Goal: Contribute content: Add original content to the website for others to see

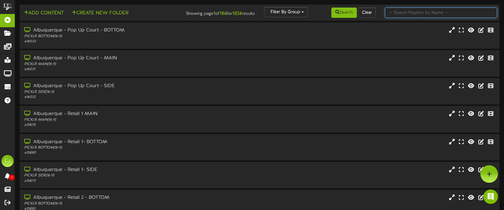
click at [400, 12] on input "text" at bounding box center [441, 13] width 112 height 10
type input "exton"
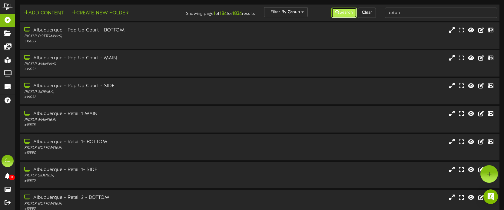
click at [338, 12] on button "Search" at bounding box center [343, 13] width 25 height 10
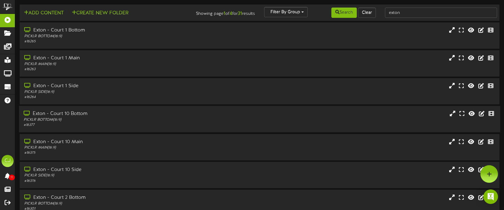
scroll to position [115, 0]
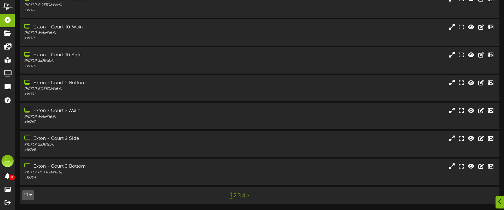
click at [244, 197] on link "4" at bounding box center [243, 196] width 3 height 7
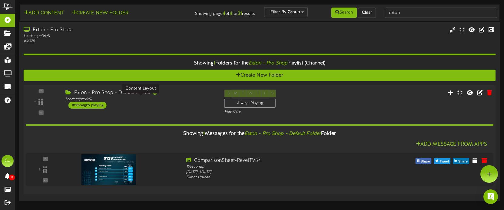
click at [119, 101] on div "Landscape ( 16:9 )" at bounding box center [140, 99] width 150 height 5
click at [475, 160] on icon at bounding box center [477, 160] width 6 height 7
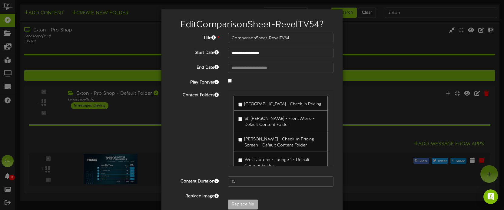
click at [263, 150] on div "[PERSON_NAME] - Check-in Pricing Screen - Default Content Folder" at bounding box center [280, 141] width 94 height 21
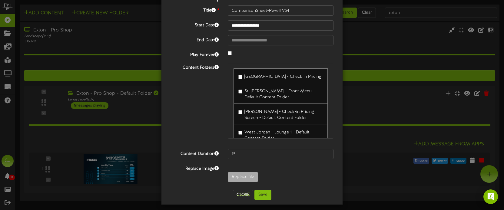
scroll to position [31, 0]
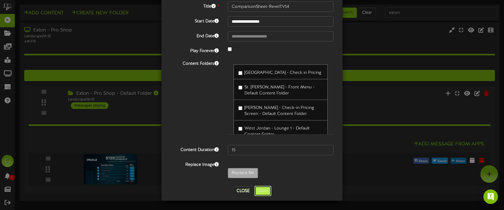
click at [263, 193] on button "Save" at bounding box center [262, 191] width 17 height 10
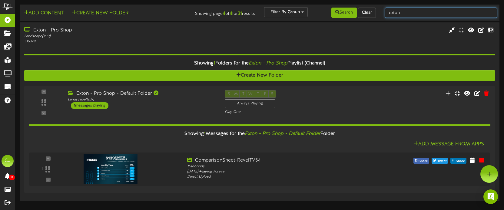
click at [402, 13] on input "exton" at bounding box center [441, 13] width 112 height 10
click at [371, 11] on div "Add Content Create New Folder Showing page 4 of 4 for 31 results Filter By Grou…" at bounding box center [260, 13] width 484 height 12
click at [439, 15] on input "gr" at bounding box center [441, 13] width 112 height 10
type input "green bay"
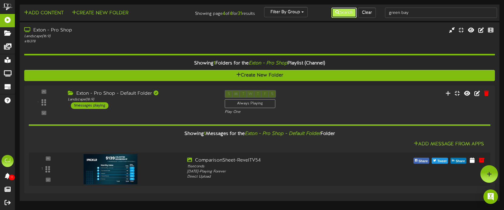
click at [343, 14] on button "Search" at bounding box center [343, 13] width 25 height 10
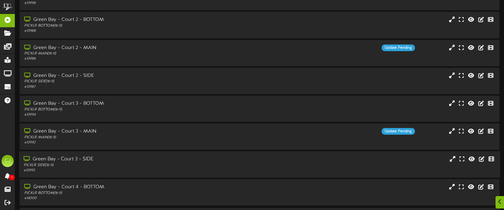
scroll to position [115, 0]
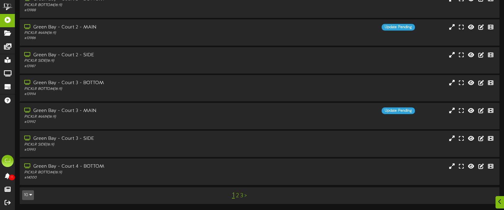
click at [242, 196] on link "3" at bounding box center [241, 196] width 3 height 7
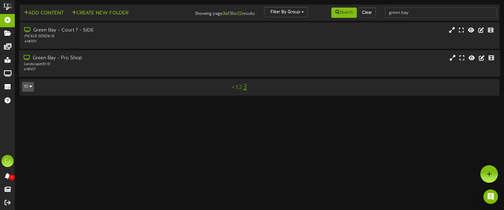
click at [180, 70] on div "# 14007" at bounding box center [119, 69] width 191 height 5
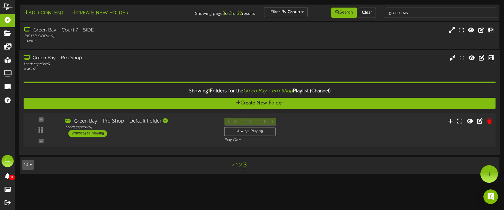
click at [321, 124] on div "S M T W T F S Always Playing Play One" at bounding box center [279, 130] width 119 height 25
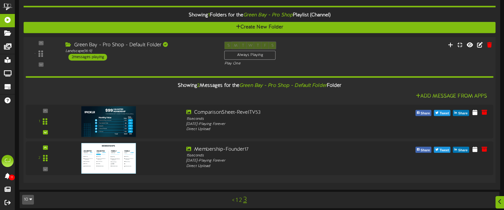
scroll to position [78, 0]
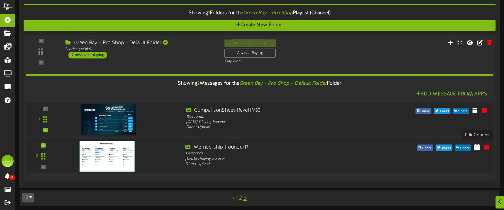
click at [479, 147] on icon at bounding box center [477, 146] width 6 height 7
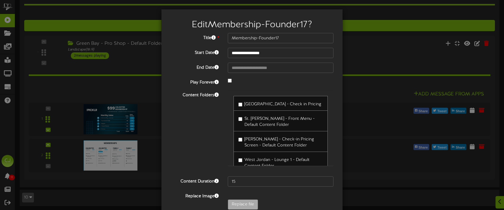
click at [246, 148] on label "[PERSON_NAME] - Check-in Pricing Screen - Default Content Folder" at bounding box center [280, 141] width 84 height 14
drag, startPoint x: 390, startPoint y: 185, endPoint x: 385, endPoint y: 185, distance: 4.6
click at [389, 185] on div "**********" at bounding box center [252, 105] width 504 height 210
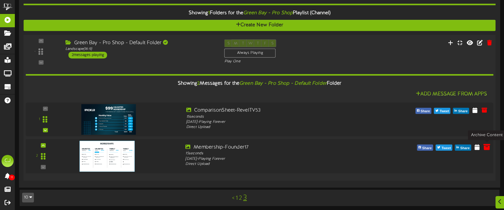
click at [486, 148] on icon at bounding box center [486, 146] width 7 height 7
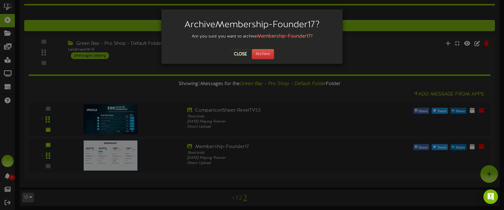
scroll to position [77, 0]
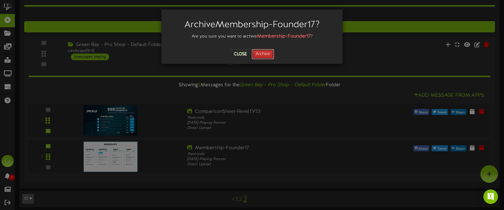
click at [264, 56] on button "Archive" at bounding box center [263, 54] width 22 height 10
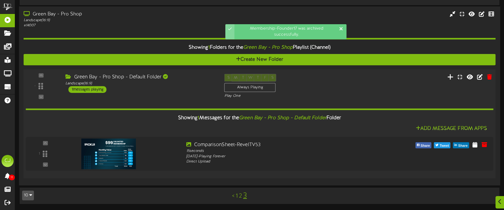
click at [448, 79] on button at bounding box center [450, 77] width 10 height 9
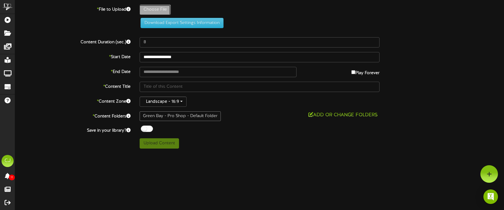
type input "**********"
type input "Membership-Founder18"
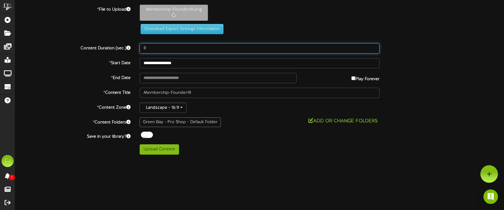
click at [156, 48] on input "8" at bounding box center [260, 48] width 240 height 10
type input "18"
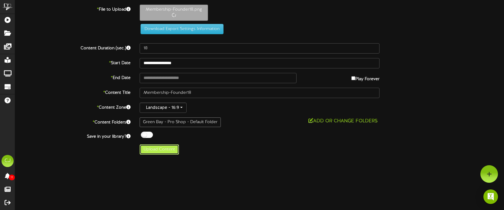
click at [166, 152] on button "Upload Content" at bounding box center [159, 149] width 39 height 10
type input "**********"
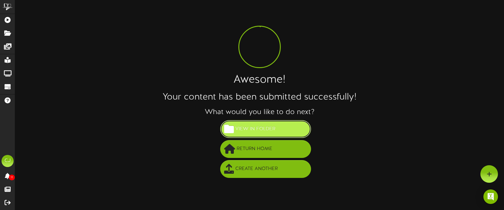
click at [262, 131] on span "View in Folder" at bounding box center [255, 129] width 43 height 10
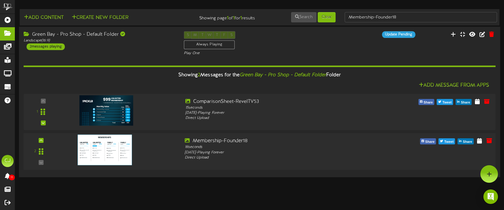
click at [106, 147] on img at bounding box center [104, 150] width 54 height 31
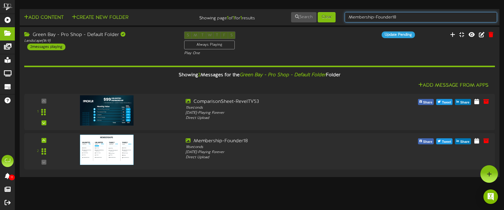
click at [408, 17] on input "Membership-Founder18" at bounding box center [420, 17] width 152 height 10
drag, startPoint x: 407, startPoint y: 17, endPoint x: 355, endPoint y: 13, distance: 52.2
click at [355, 13] on input "Membership-Founder18" at bounding box center [420, 17] width 152 height 10
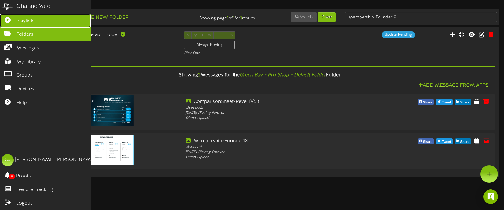
click at [8, 20] on icon at bounding box center [7, 19] width 15 height 5
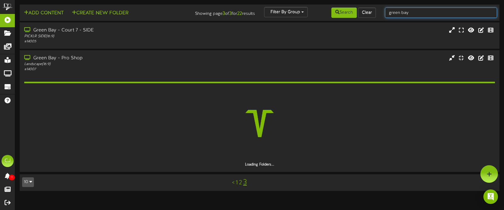
click at [410, 16] on input "green bay" at bounding box center [441, 13] width 112 height 10
drag, startPoint x: 411, startPoint y: 14, endPoint x: 376, endPoint y: 9, distance: 34.9
click at [376, 9] on div "Add Content Create New Folder Showing page 3 of 3 for 22 results Filter By Grou…" at bounding box center [260, 13] width 484 height 12
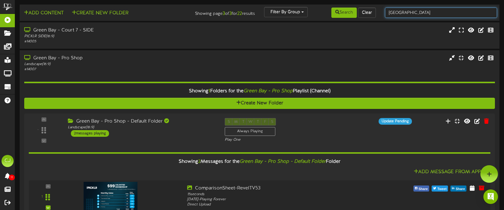
type input "[GEOGRAPHIC_DATA]"
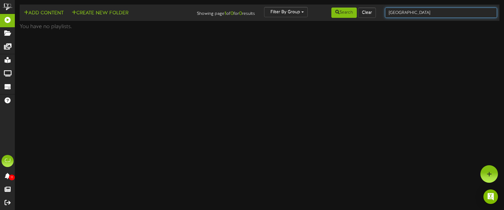
click at [402, 14] on input "[GEOGRAPHIC_DATA]" at bounding box center [441, 13] width 112 height 10
drag, startPoint x: 410, startPoint y: 12, endPoint x: 381, endPoint y: 12, distance: 28.8
click at [381, 12] on div "[GEOGRAPHIC_DATA]" at bounding box center [440, 13] width 121 height 12
type input "cypress"
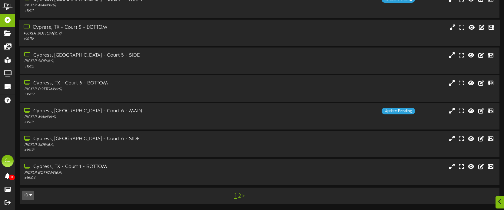
scroll to position [115, 0]
click at [356, 118] on div "Cypress, [GEOGRAPHIC_DATA] - Court 6 - MAIN PICKLR MAIN ( 16:9 ) # 16117 Update…" at bounding box center [259, 115] width 481 height 17
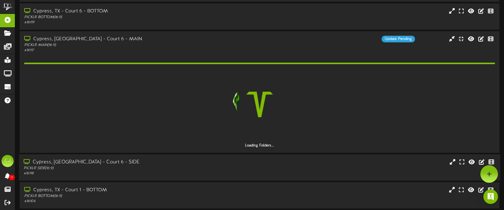
scroll to position [189, 0]
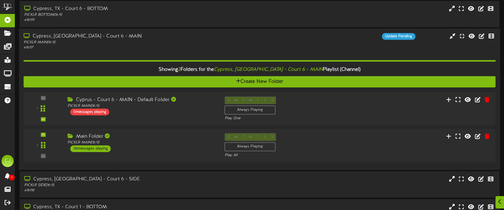
click at [267, 39] on div "Update Pending" at bounding box center [319, 36] width 200 height 7
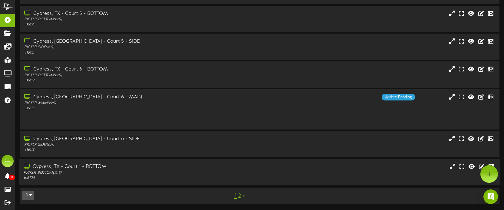
scroll to position [115, 0]
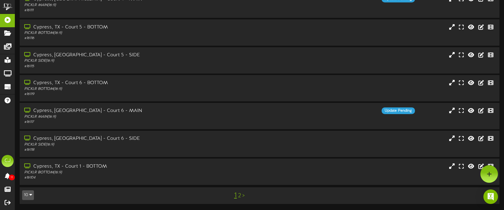
click at [239, 196] on link "2" at bounding box center [239, 196] width 3 height 7
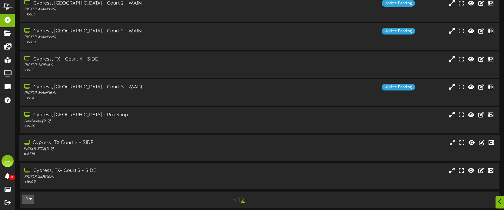
scroll to position [84, 0]
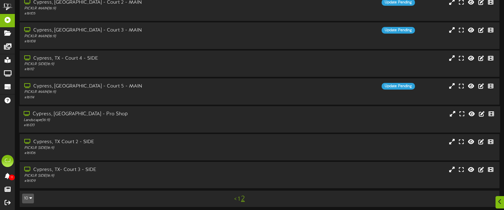
click at [138, 121] on div "Landscape ( 16:9 )" at bounding box center [119, 120] width 191 height 5
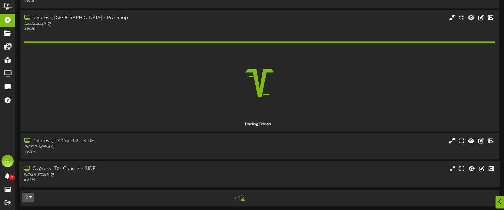
scroll to position [165, 0]
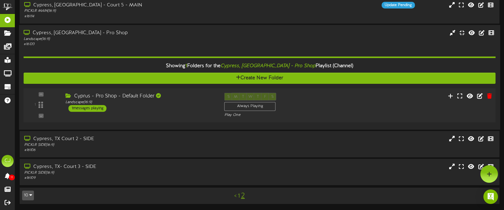
click at [162, 106] on div "Cyprus - Pro Shop - Default Folder Landscape ( 16:9 ) 1 messages playing" at bounding box center [140, 102] width 159 height 19
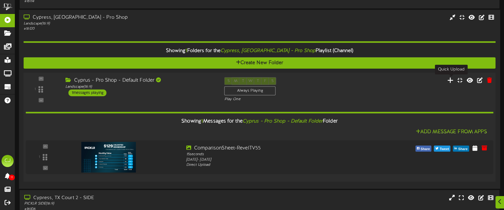
click at [449, 78] on icon at bounding box center [450, 80] width 6 height 7
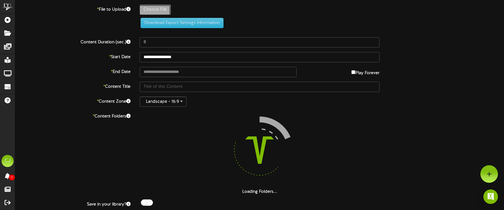
type input "**********"
type input "ComparisonSheet-RevelTV56"
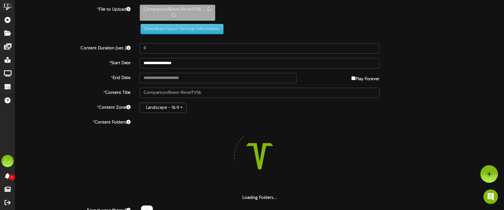
drag, startPoint x: 151, startPoint y: 42, endPoint x: 153, endPoint y: 48, distance: 5.8
click at [151, 42] on div "**********" at bounding box center [259, 117] width 489 height 224
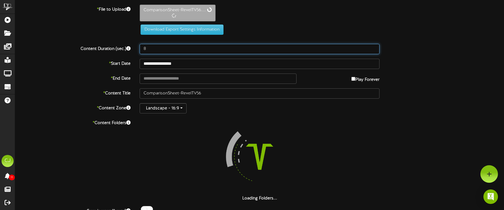
click at [153, 48] on input "8" at bounding box center [260, 49] width 240 height 10
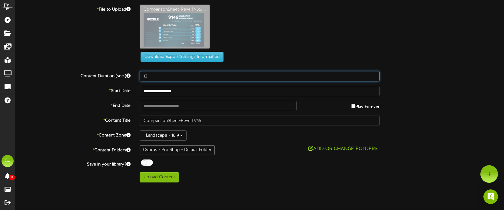
type input "12"
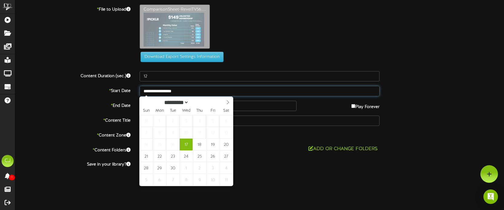
click at [206, 94] on input "**********" at bounding box center [260, 91] width 240 height 10
type input "**********"
drag, startPoint x: 145, startPoint y: 180, endPoint x: 139, endPoint y: 180, distance: 5.8
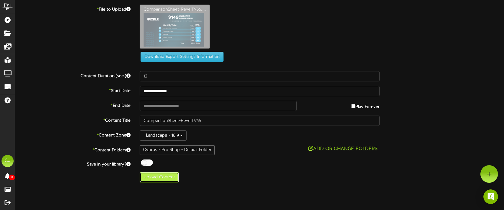
click at [159, 181] on button "Upload Content" at bounding box center [159, 177] width 39 height 10
type input "**********"
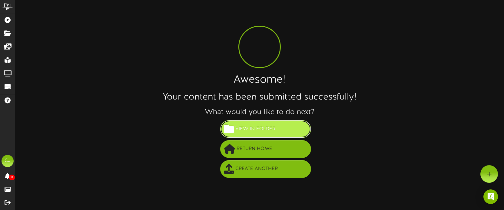
click at [258, 132] on span "View in Folder" at bounding box center [255, 129] width 43 height 10
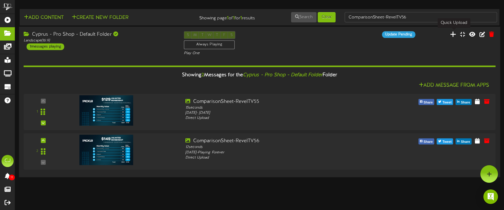
click at [453, 35] on icon at bounding box center [453, 34] width 6 height 7
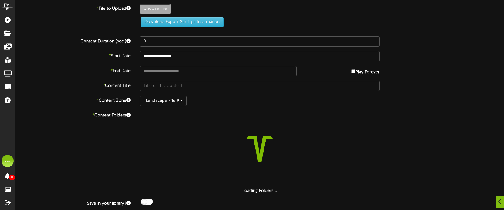
scroll to position [1, 0]
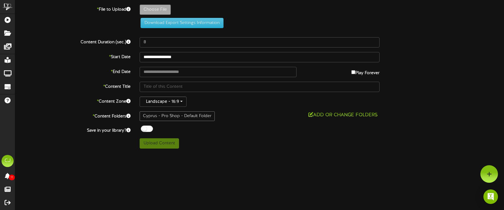
scroll to position [0, 0]
type input "**********"
type input "Membership-Founder19"
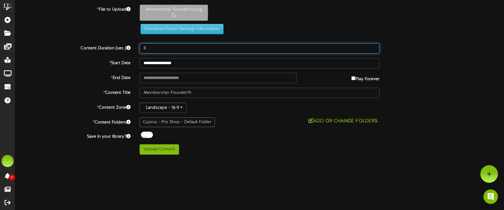
click at [150, 50] on input "8" at bounding box center [260, 48] width 240 height 10
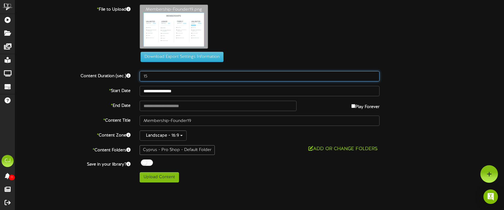
type input "15"
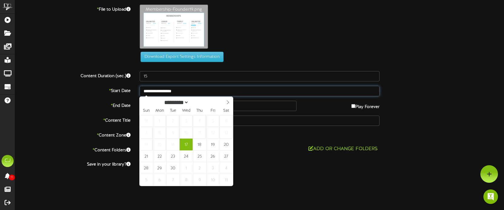
click at [197, 92] on input "**********" at bounding box center [260, 91] width 240 height 10
type input "**********"
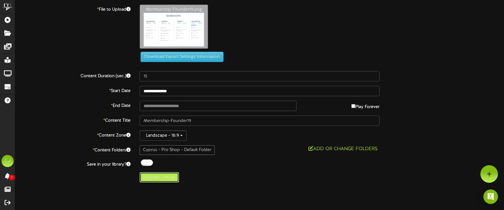
click at [163, 175] on button "Upload Content" at bounding box center [159, 177] width 39 height 10
type input "**********"
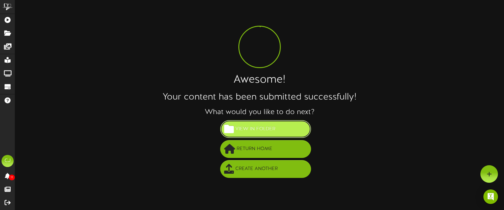
click at [260, 130] on span "View in Folder" at bounding box center [255, 129] width 43 height 10
